Goal: Task Accomplishment & Management: Use online tool/utility

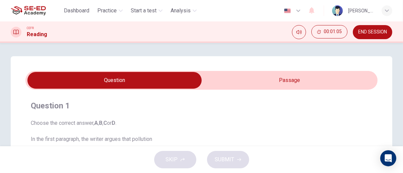
click at [281, 82] on input "checkbox" at bounding box center [115, 80] width 528 height 17
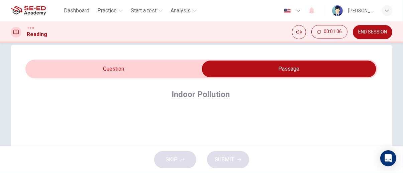
scroll to position [21, 0]
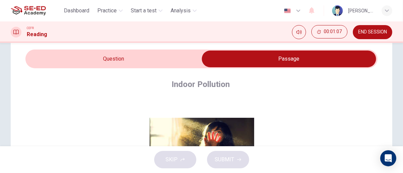
click at [155, 57] on input "checkbox" at bounding box center [289, 58] width 528 height 17
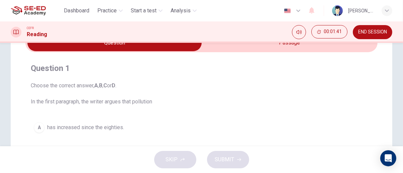
scroll to position [0, 0]
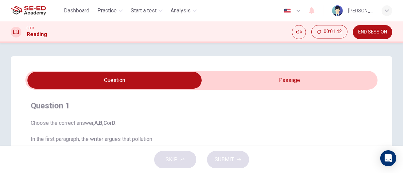
click at [299, 76] on input "checkbox" at bounding box center [115, 80] width 528 height 17
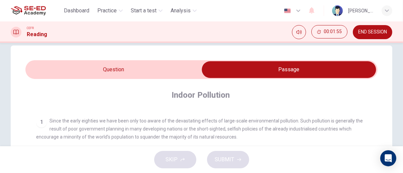
scroll to position [11, 0]
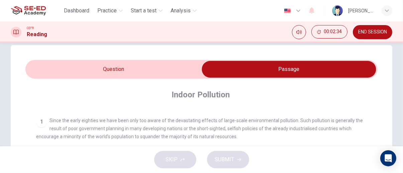
click at [33, 66] on input "checkbox" at bounding box center [289, 69] width 528 height 17
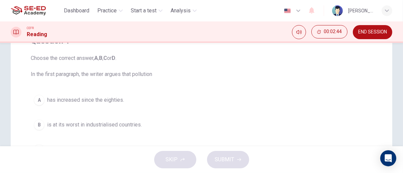
scroll to position [0, 0]
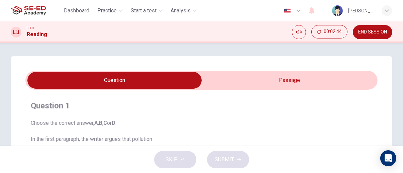
click at [338, 83] on input "checkbox" at bounding box center [115, 80] width 528 height 17
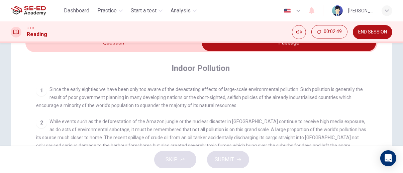
scroll to position [125, 0]
click at [345, 96] on span "Since the early eighties we have been only too aware of the devastating effects…" at bounding box center [199, 96] width 326 height 21
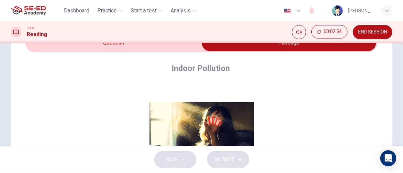
scroll to position [21, 0]
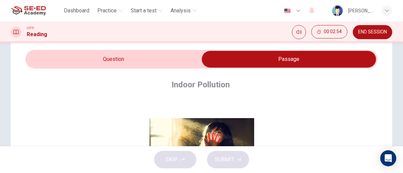
click at [28, 64] on input "checkbox" at bounding box center [289, 59] width 528 height 17
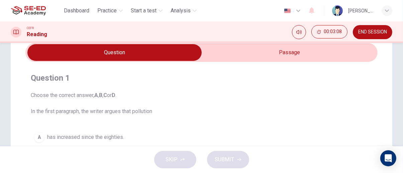
scroll to position [0, 0]
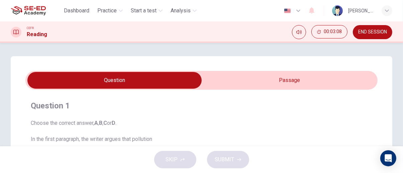
click at [299, 81] on input "checkbox" at bounding box center [115, 80] width 528 height 17
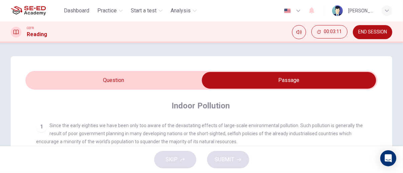
scroll to position [125, 0]
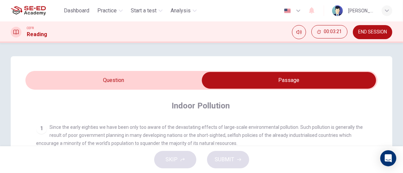
click at [163, 87] on input "checkbox" at bounding box center [289, 80] width 528 height 17
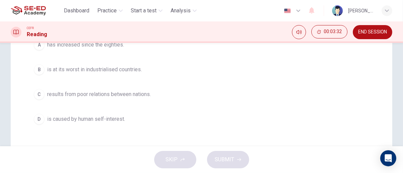
scroll to position [0, 0]
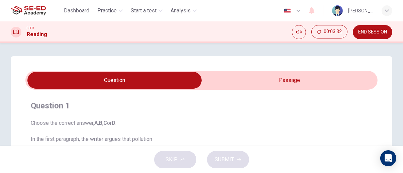
click at [303, 81] on input "checkbox" at bounding box center [115, 80] width 528 height 17
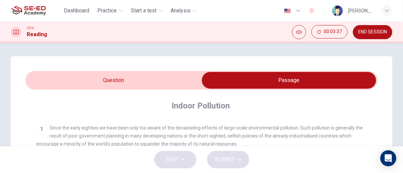
scroll to position [124, 0]
click at [147, 83] on input "checkbox" at bounding box center [289, 80] width 528 height 17
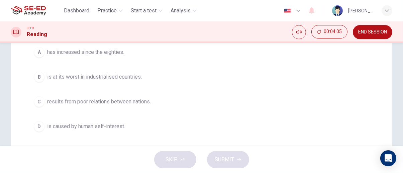
scroll to position [114, 0]
click at [129, 77] on span "is at its worst in industrialised countries." at bounding box center [94, 76] width 95 height 8
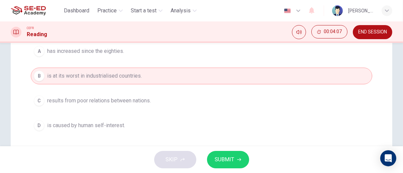
click at [232, 159] on span "SUBMIT" at bounding box center [224, 159] width 19 height 9
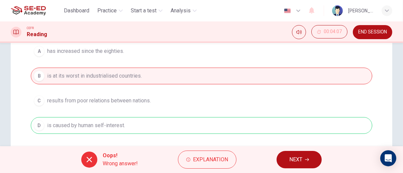
click at [295, 161] on span "NEXT" at bounding box center [295, 159] width 13 height 9
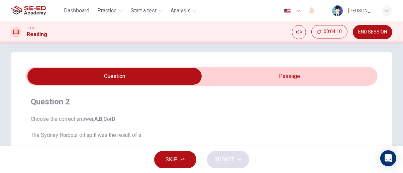
scroll to position [0, 0]
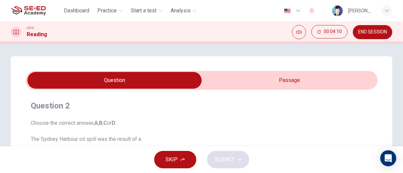
click at [319, 71] on span at bounding box center [201, 80] width 352 height 19
click at [322, 81] on input "checkbox" at bounding box center [115, 80] width 528 height 17
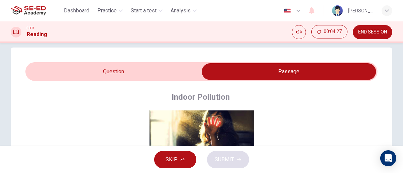
scroll to position [28, 0]
click at [169, 76] on input "checkbox" at bounding box center [289, 71] width 528 height 17
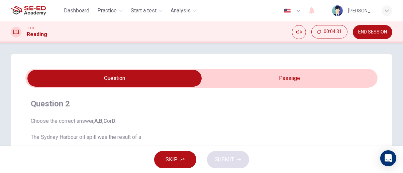
scroll to position [0, 0]
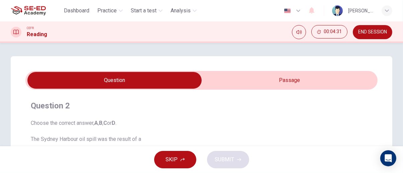
click at [317, 75] on input "checkbox" at bounding box center [115, 80] width 528 height 17
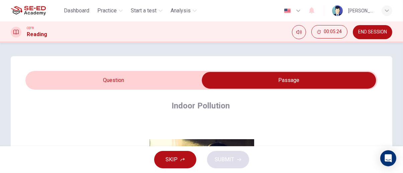
click at [190, 73] on input "checkbox" at bounding box center [289, 80] width 528 height 17
checkbox input "false"
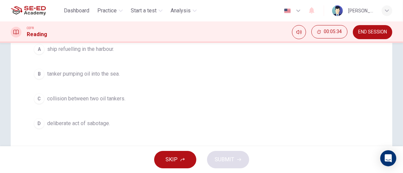
scroll to position [115, 0]
click at [122, 98] on span "collision between two oil tankers." at bounding box center [86, 99] width 78 height 8
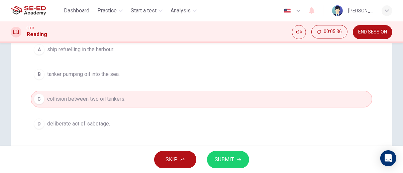
click at [227, 162] on span "SUBMIT" at bounding box center [224, 159] width 19 height 9
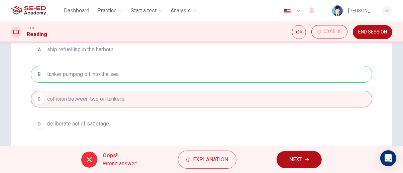
click at [285, 153] on button "NEXT" at bounding box center [298, 159] width 45 height 17
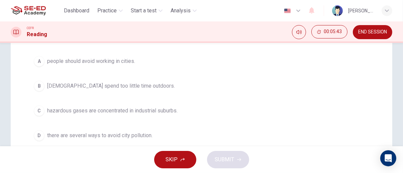
scroll to position [104, 0]
click at [170, 112] on span "hazardous gases are concentrated in industrial suburbs." at bounding box center [112, 111] width 130 height 8
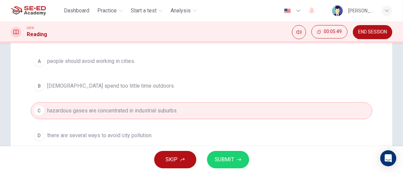
click at [194, 88] on button "B Americans spend too little time outdoors." at bounding box center [201, 85] width 341 height 17
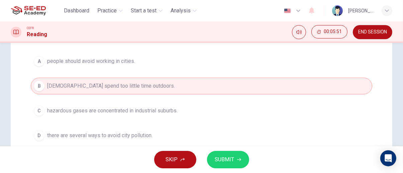
click at [239, 159] on icon "button" at bounding box center [239, 159] width 4 height 3
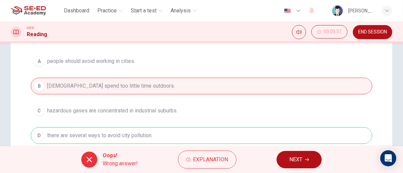
click at [293, 157] on span "NEXT" at bounding box center [295, 159] width 13 height 9
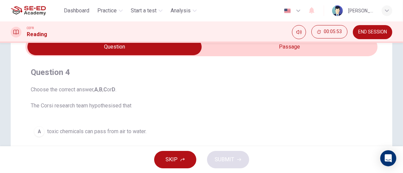
scroll to position [0, 0]
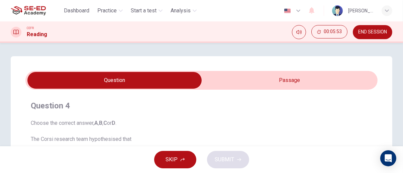
click at [371, 34] on span "END SESSION" at bounding box center [372, 31] width 29 height 5
